Goal: Information Seeking & Learning: Learn about a topic

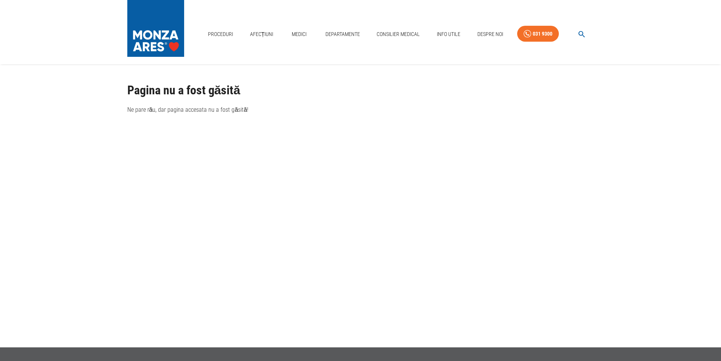
scroll to position [38, 0]
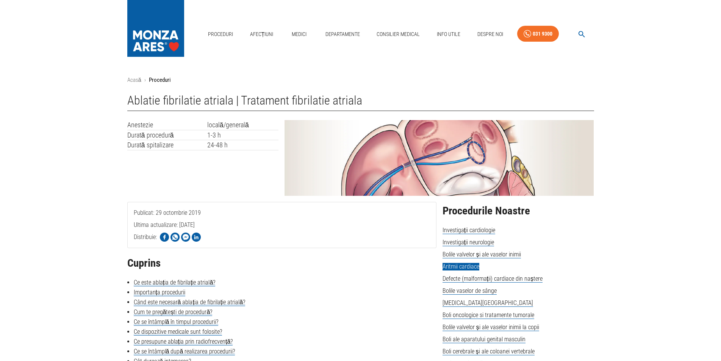
click at [423, 155] on img at bounding box center [439, 158] width 309 height 76
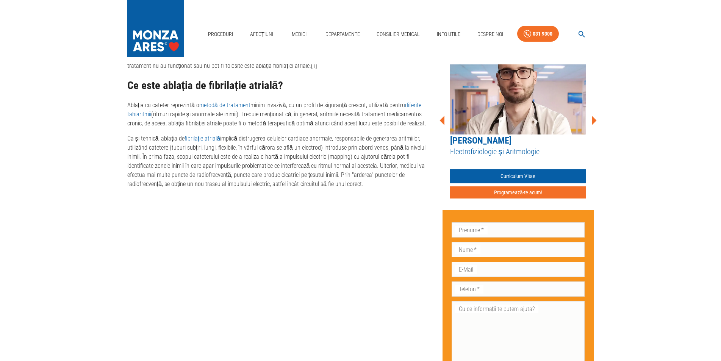
scroll to position [273, 0]
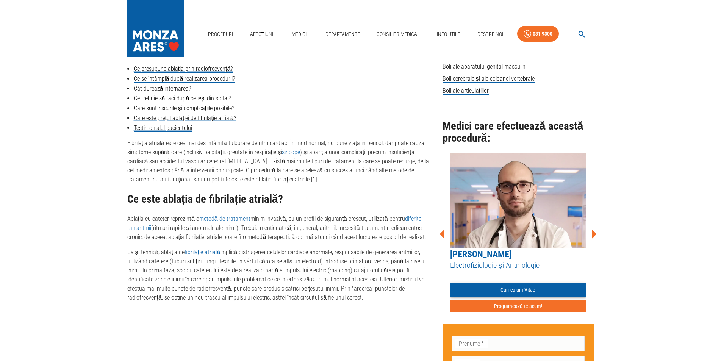
click at [524, 287] on link "Curriculum Vitae" at bounding box center [518, 290] width 136 height 14
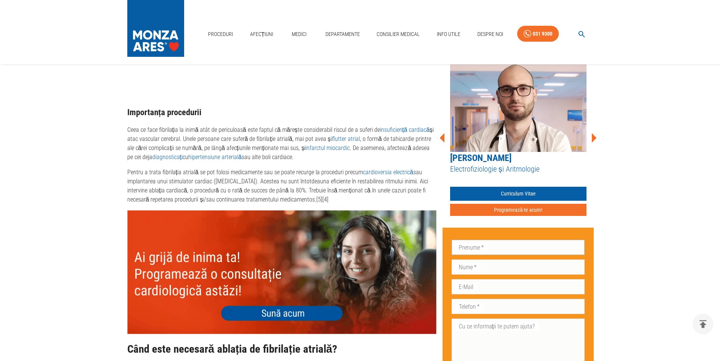
scroll to position [690, 0]
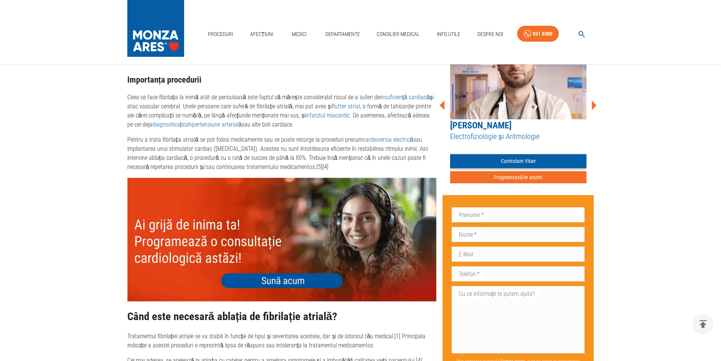
click at [527, 154] on link "Curriculum Vitae" at bounding box center [518, 161] width 136 height 14
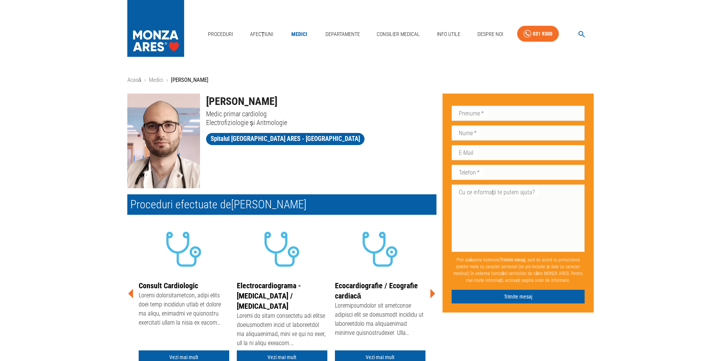
click at [163, 207] on h2 "Proceduri efectuate de [PERSON_NAME]" at bounding box center [281, 204] width 309 height 20
click at [163, 151] on img at bounding box center [163, 141] width 73 height 95
click at [172, 202] on h2 "Proceduri efectuate de [PERSON_NAME]" at bounding box center [281, 204] width 309 height 20
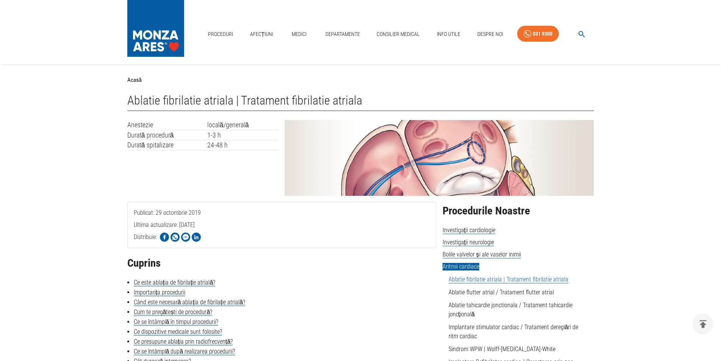
scroll to position [690, 0]
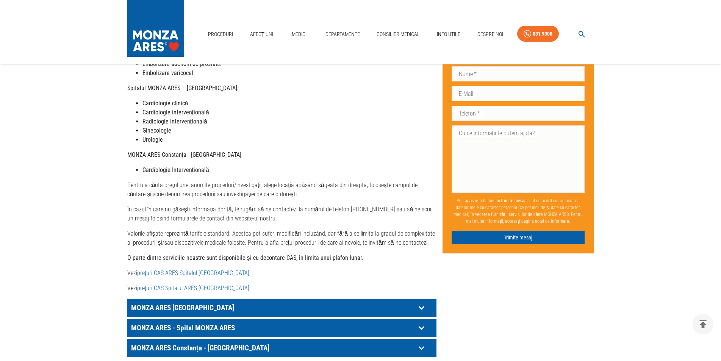
scroll to position [341, 0]
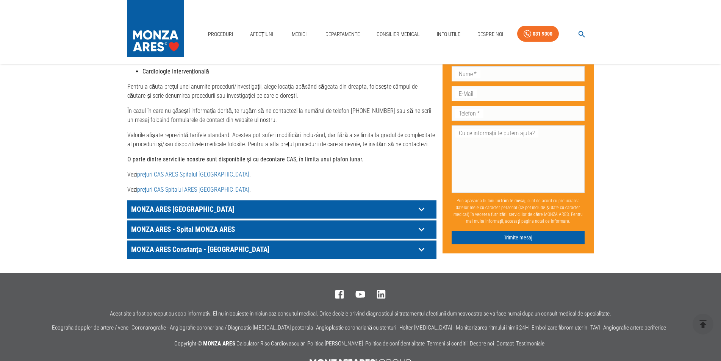
click at [167, 171] on link "prețuri CAS ARES Spitalul Monza" at bounding box center [193, 174] width 112 height 7
